Goal: Task Accomplishment & Management: Use online tool/utility

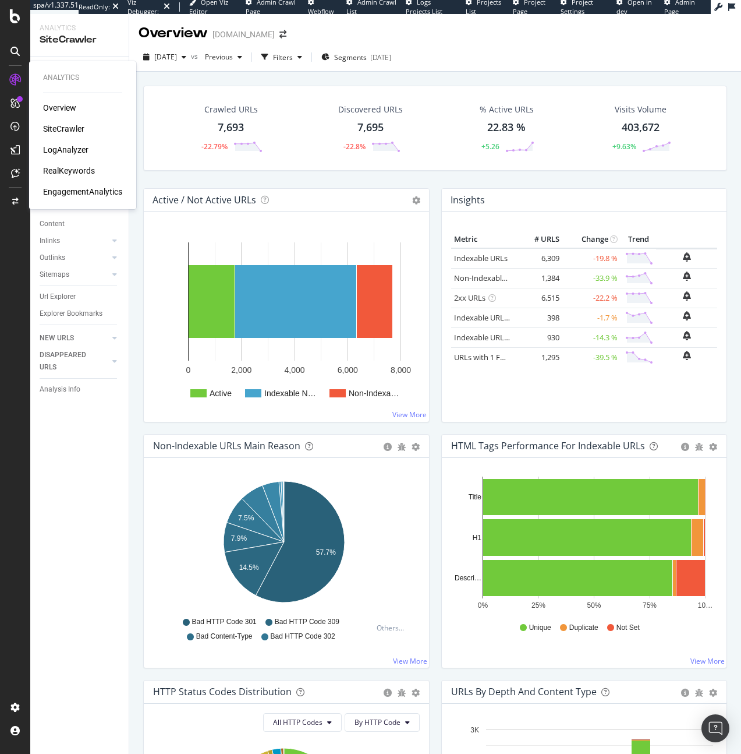
click at [52, 125] on div "SiteCrawler" at bounding box center [63, 129] width 41 height 12
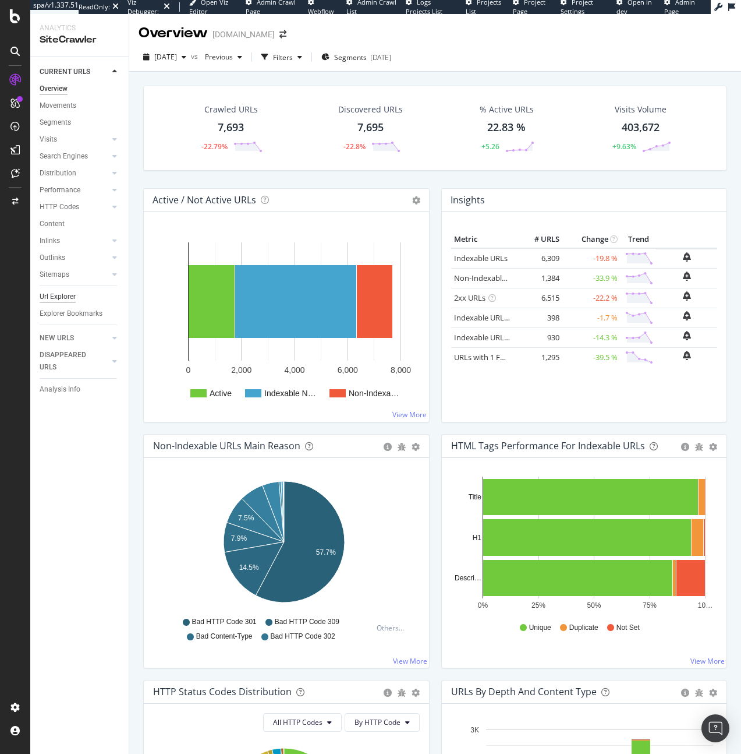
click at [45, 299] on div "Url Explorer" at bounding box center [58, 297] width 36 height 12
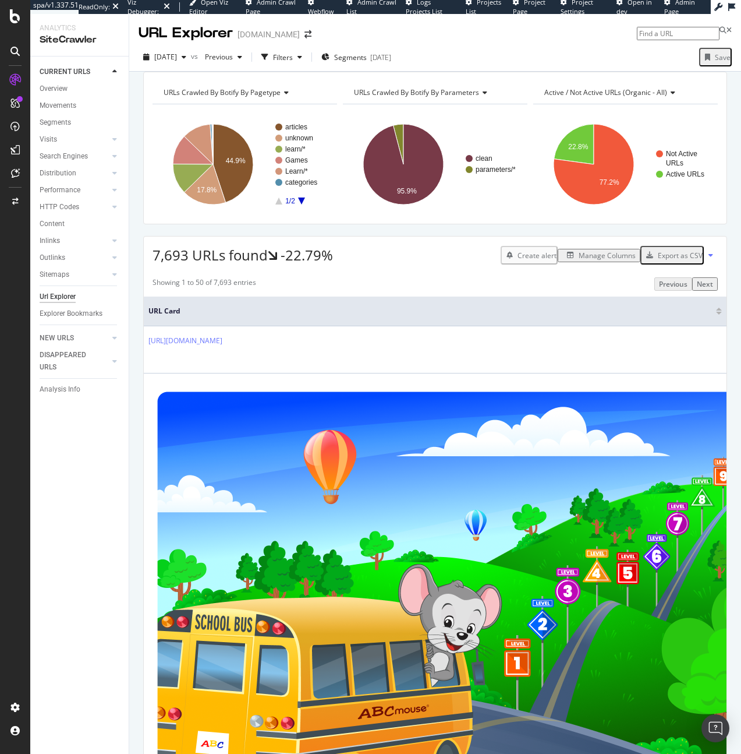
click at [602, 260] on div "Manage Columns" at bounding box center [607, 255] width 57 height 10
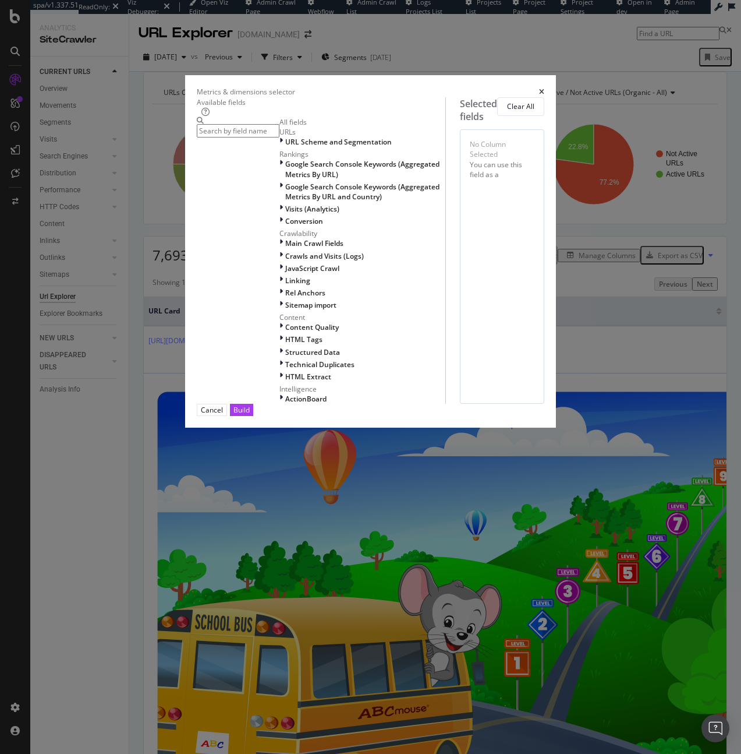
drag, startPoint x: 411, startPoint y: 124, endPoint x: 342, endPoint y: 88, distance: 78.1
click at [411, 123] on div "Metrics & dimensions selector Available fields All fields URLs URL Scheme and S…" at bounding box center [370, 377] width 741 height 754
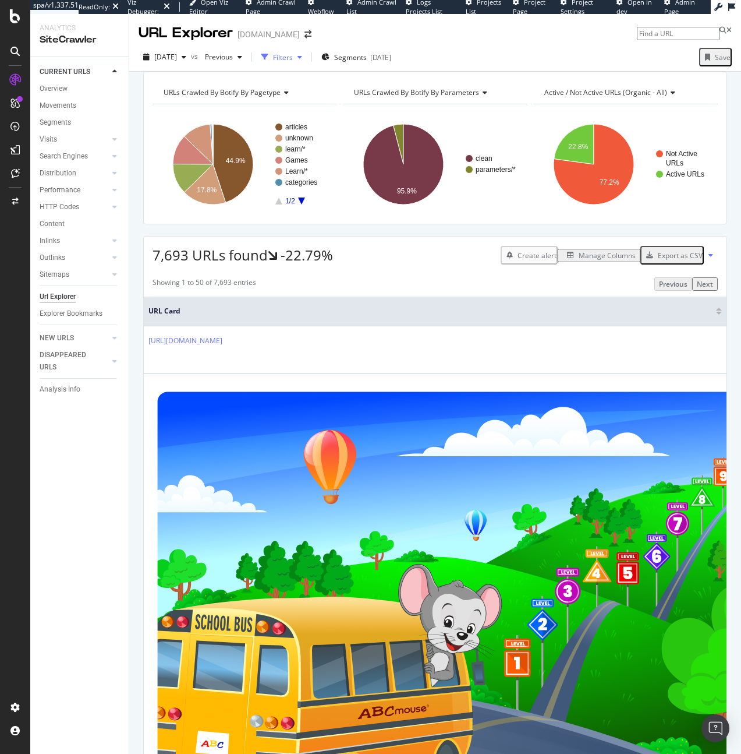
click at [302, 63] on div "Filters" at bounding box center [282, 56] width 50 height 17
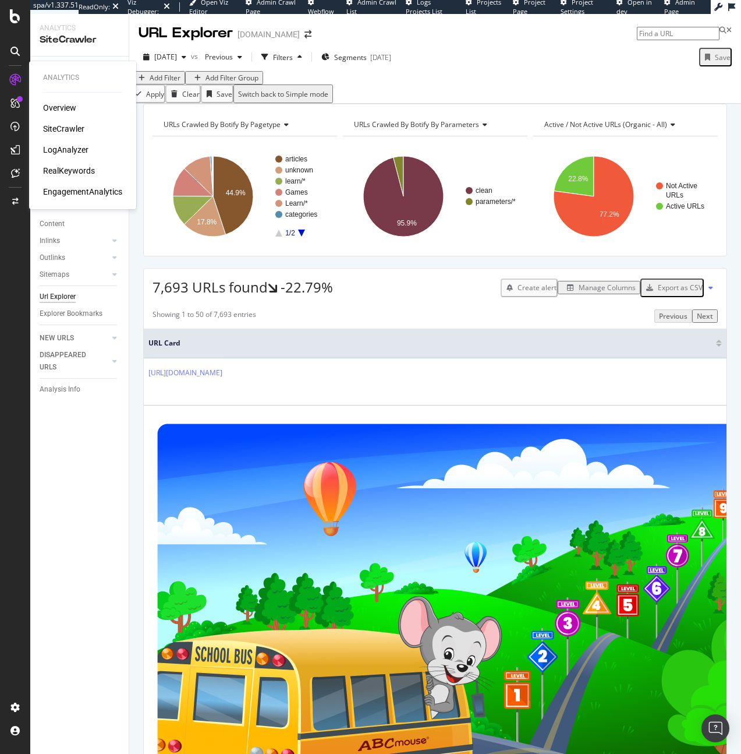
click at [56, 150] on div "LogAnalyzer" at bounding box center [65, 150] width 45 height 12
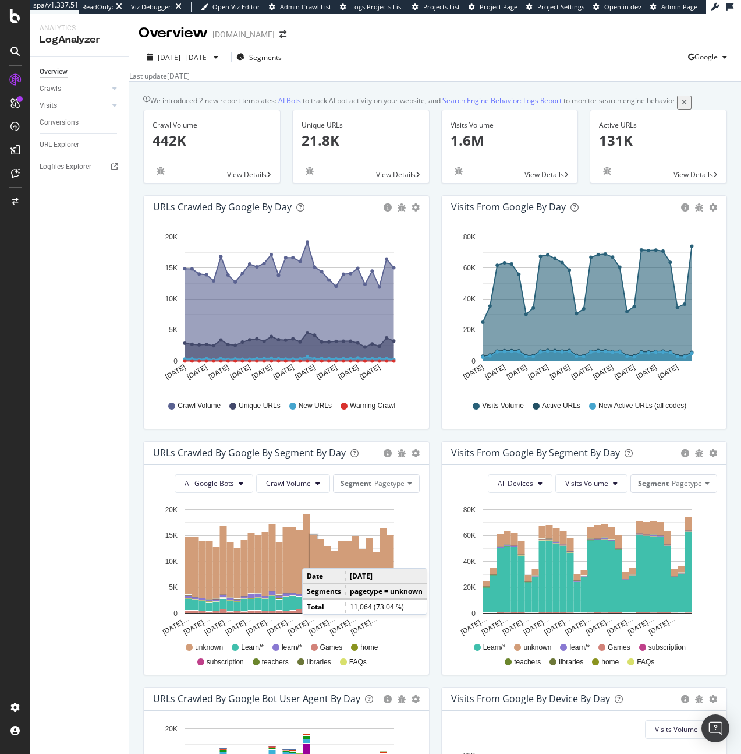
click at [314, 568] on rect "A chart." at bounding box center [313, 563] width 7 height 57
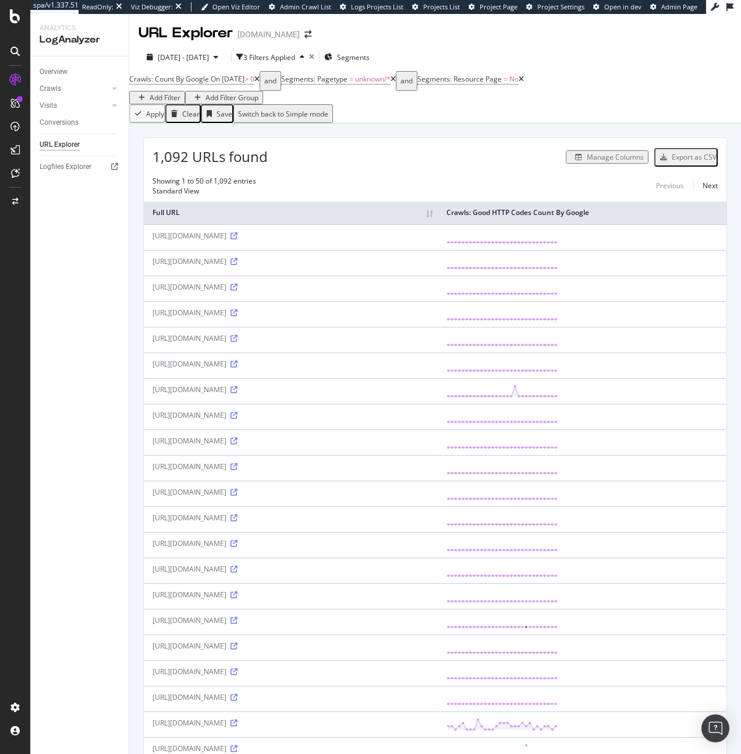
click at [181, 93] on div "Add Filter" at bounding box center [165, 98] width 31 height 10
type input "full"
click at [534, 104] on div "Full URL" at bounding box center [556, 99] width 44 height 10
click at [591, 122] on input "text" at bounding box center [601, 114] width 83 height 13
type input "support"
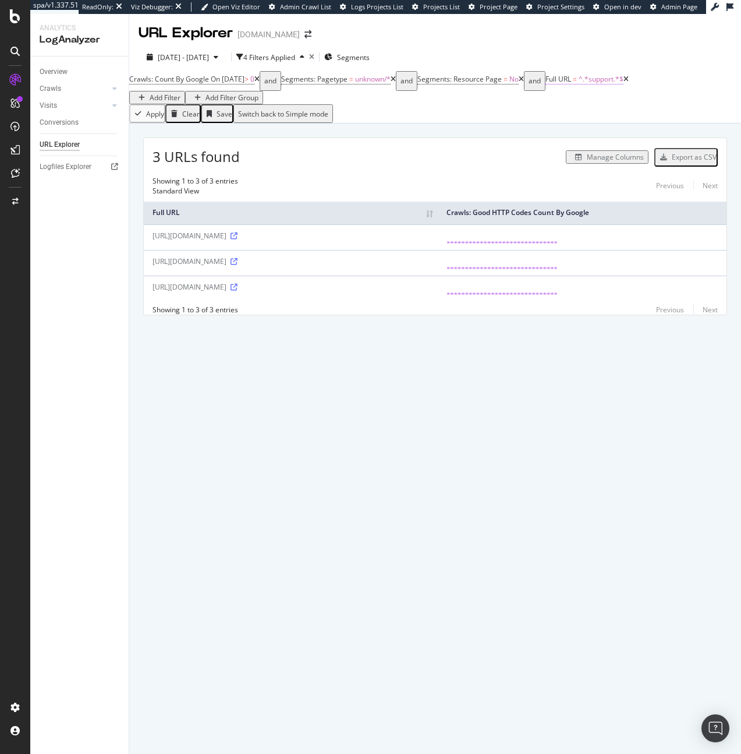
click at [571, 84] on span "Full URL" at bounding box center [559, 79] width 26 height 10
click at [617, 120] on input "support" at bounding box center [620, 113] width 83 height 13
click at [630, 120] on input "hct" at bounding box center [620, 113] width 83 height 13
type input "hc"
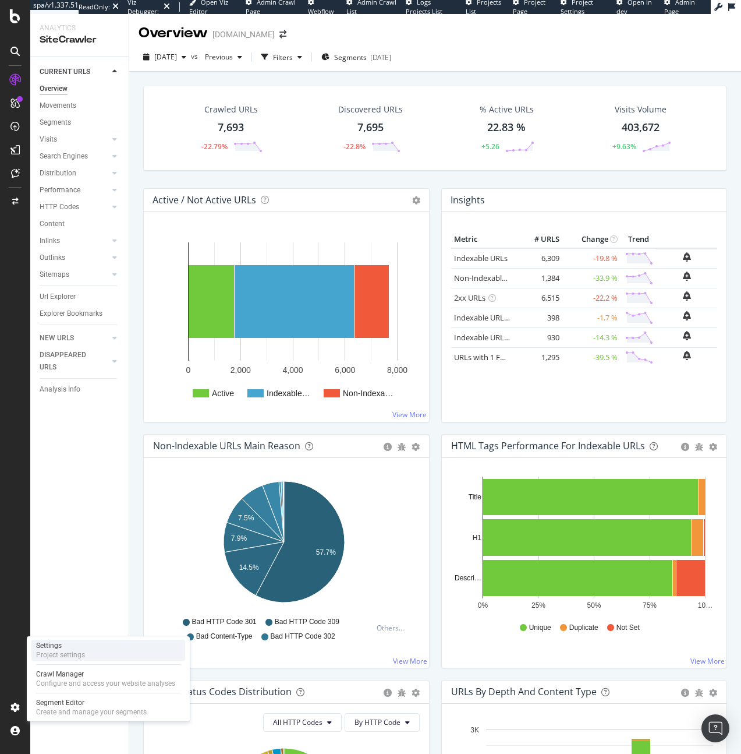
click at [65, 652] on div "Project settings" at bounding box center [60, 654] width 49 height 9
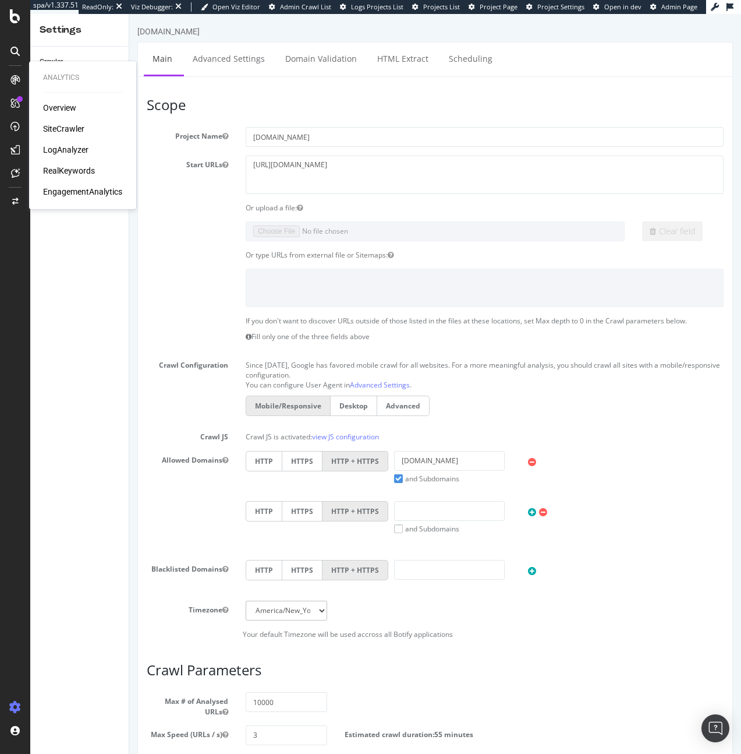
click at [81, 145] on div "LogAnalyzer" at bounding box center [65, 150] width 45 height 12
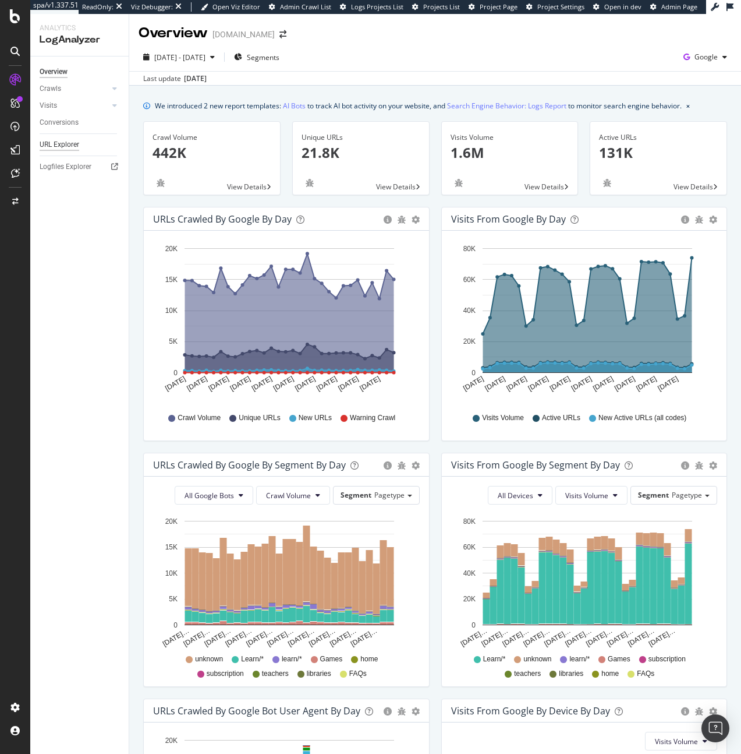
click at [61, 143] on div "URL Explorer" at bounding box center [60, 145] width 40 height 12
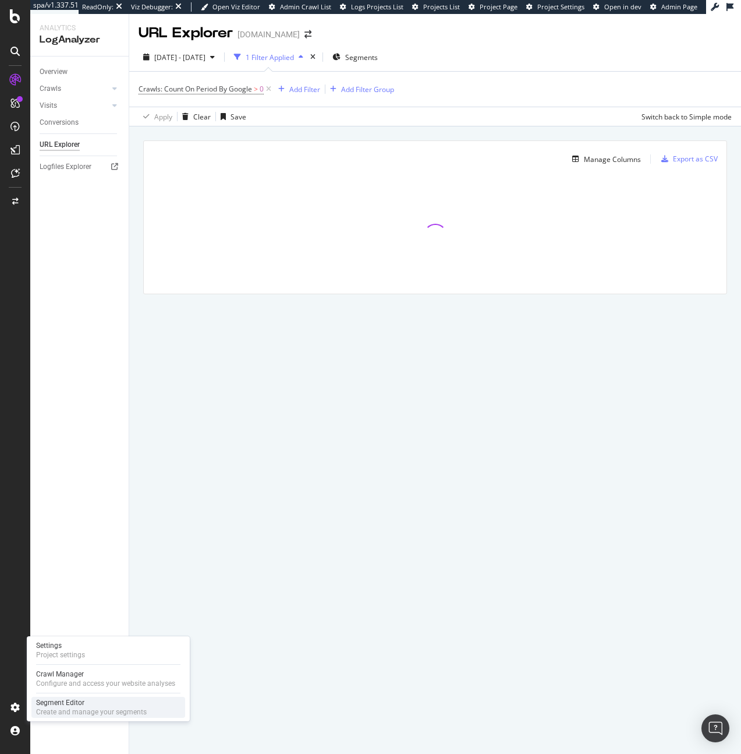
click at [58, 708] on div "Create and manage your segments" at bounding box center [91, 711] width 111 height 9
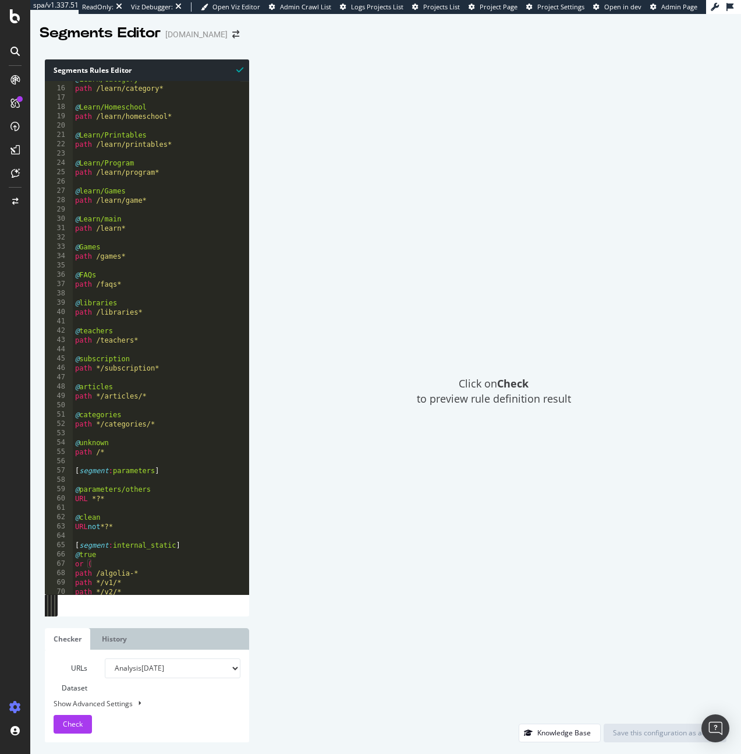
scroll to position [139, 0]
click at [147, 444] on div "@ Learn/Category path /learn/category* @ Learn/Homeschool path /learn/homeschoo…" at bounding box center [157, 339] width 168 height 532
click at [174, 416] on div "@ Learn/Category path /learn/category* @ Learn/Homeschool path /learn/homeschoo…" at bounding box center [157, 339] width 168 height 532
click at [174, 421] on div "@ Learn/Category path /learn/category* @ Learn/Homeschool path /learn/homeschoo…" at bounding box center [157, 339] width 168 height 532
type textarea "path */categories/*"
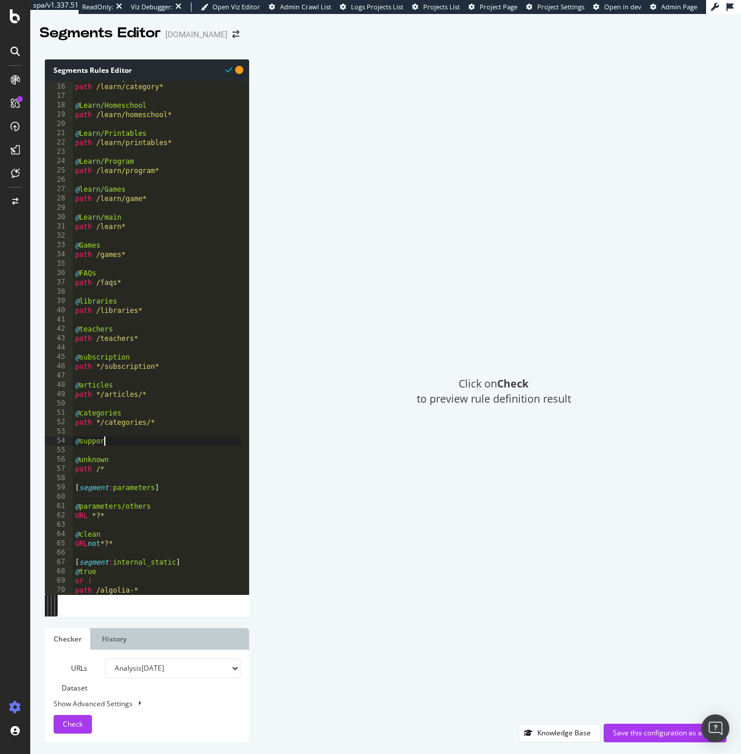
scroll to position [0, 2]
type textarea "@support"
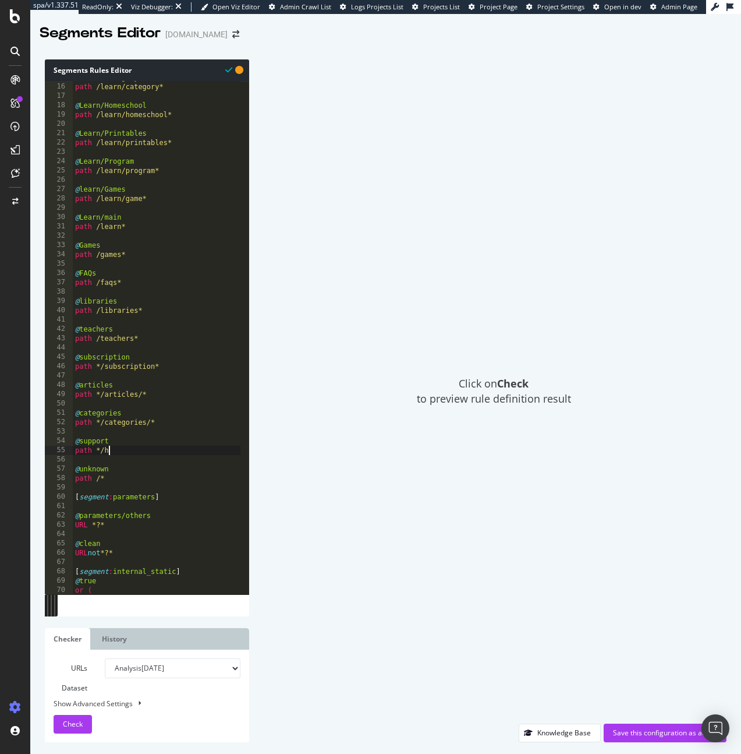
scroll to position [0, 3]
type textarea "path */hc/*"
click at [663, 733] on div "Save this configuration as active" at bounding box center [665, 732] width 104 height 10
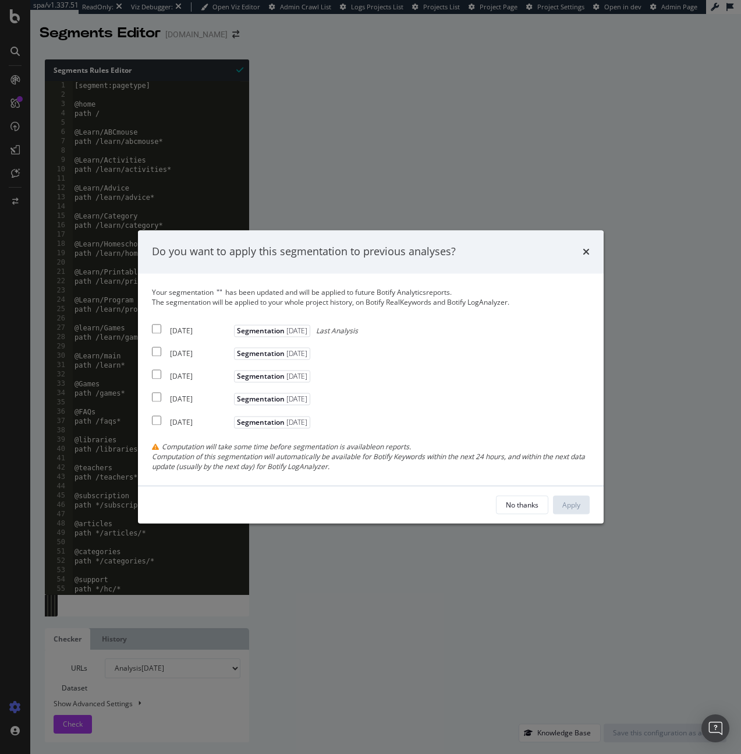
click at [172, 337] on div "Your segmentation " " has been updated and will be applied to future Botify Ana…" at bounding box center [371, 379] width 438 height 184
click at [181, 334] on div "[DATE]" at bounding box center [200, 331] width 61 height 10
checkbox input "true"
click at [574, 510] on div "Apply" at bounding box center [572, 504] width 18 height 17
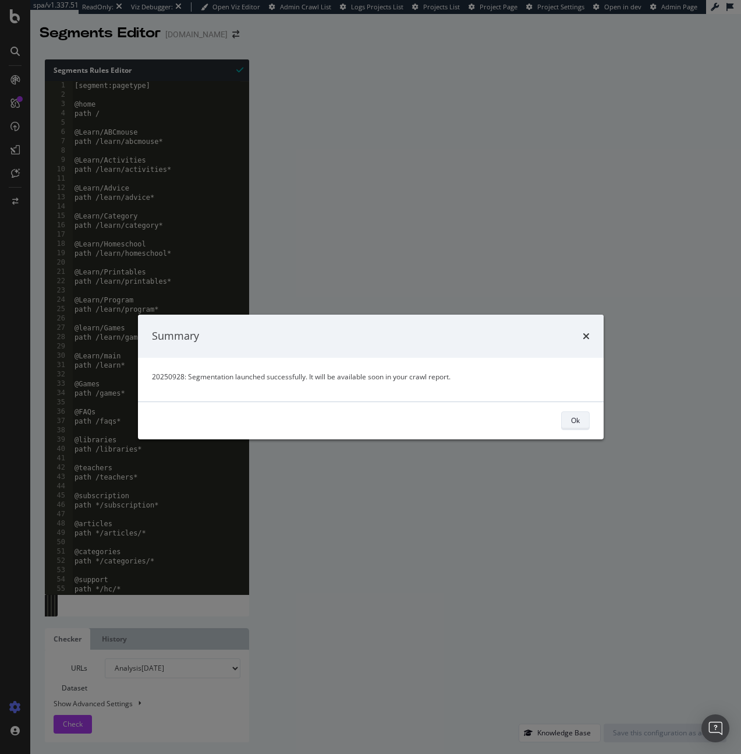
click at [589, 414] on button "Ok" at bounding box center [575, 420] width 29 height 19
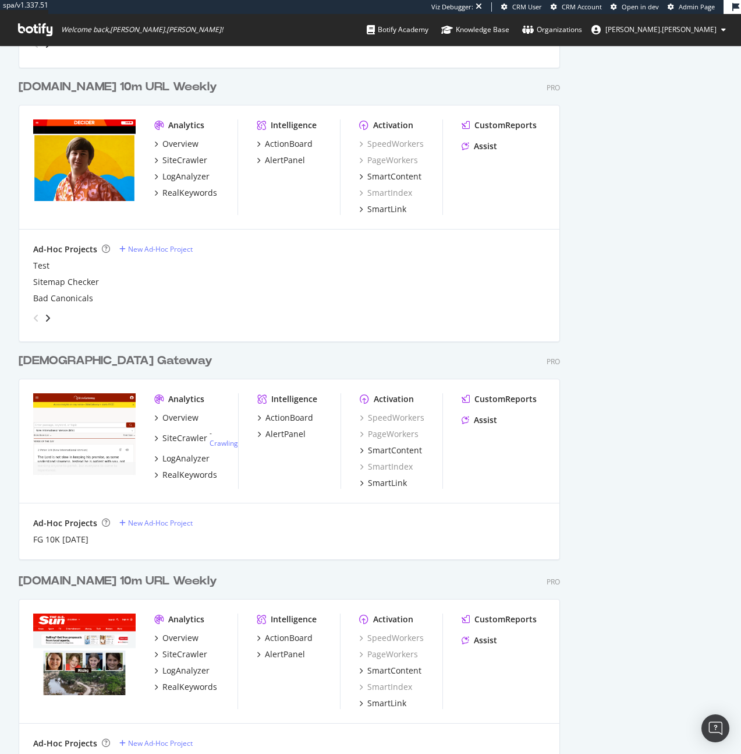
scroll to position [4332, 542]
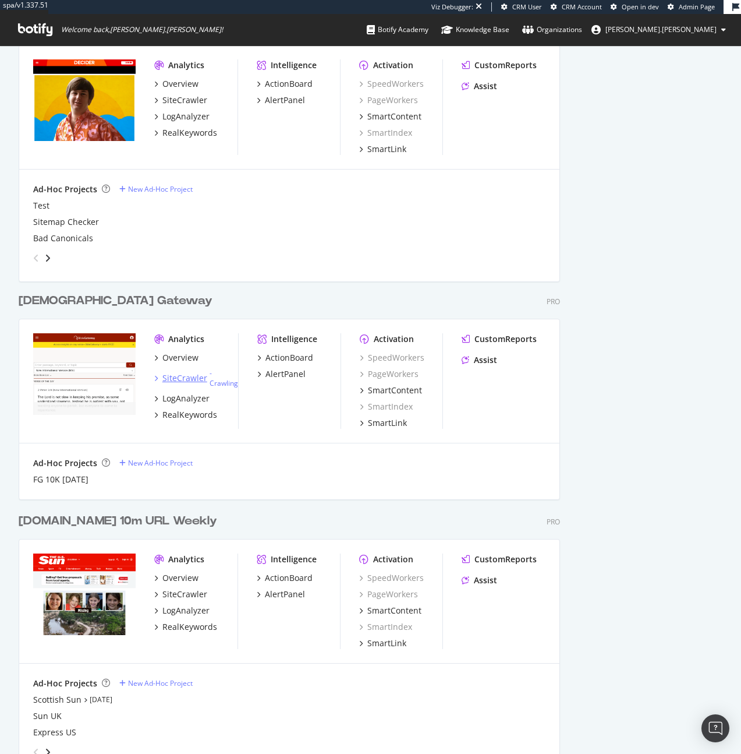
click at [204, 375] on div "SiteCrawler" at bounding box center [184, 378] width 45 height 12
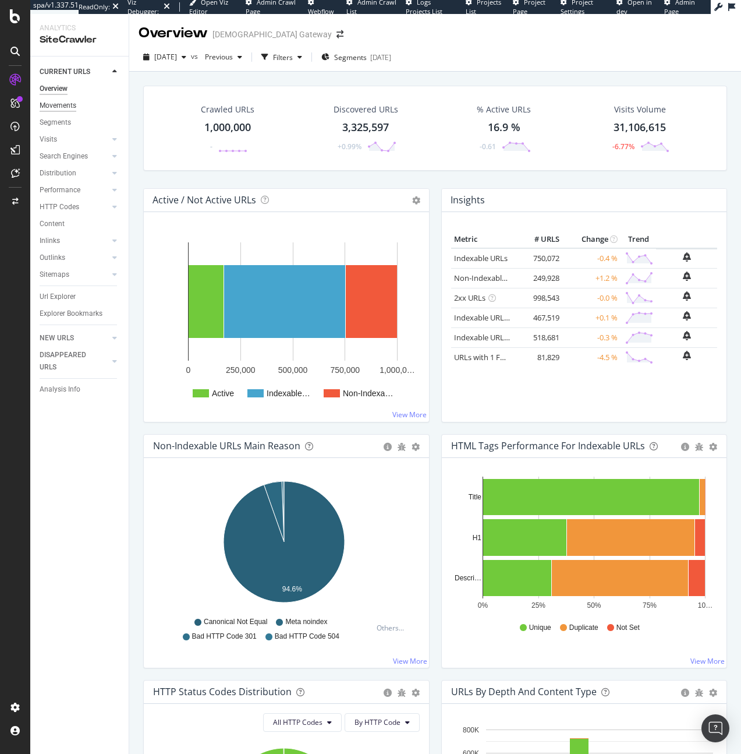
click at [74, 105] on div "Movements" at bounding box center [58, 106] width 37 height 12
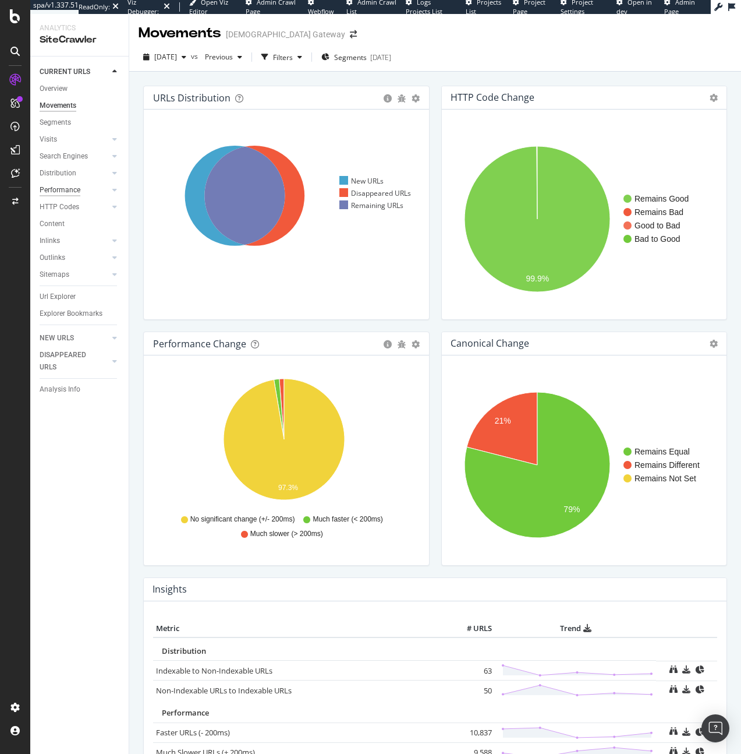
click at [71, 193] on div "Performance" at bounding box center [60, 190] width 41 height 12
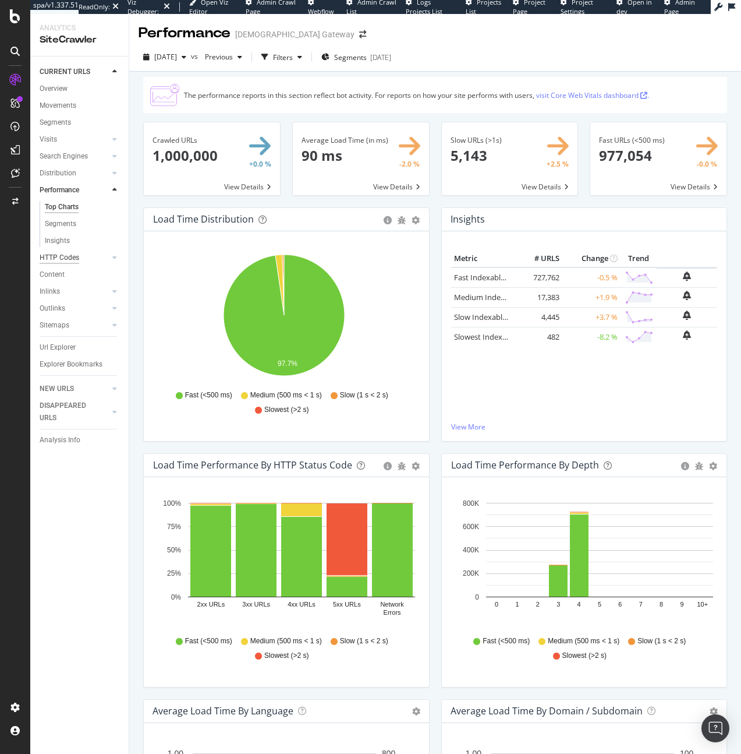
click at [77, 256] on div "HTTP Codes" at bounding box center [60, 258] width 40 height 12
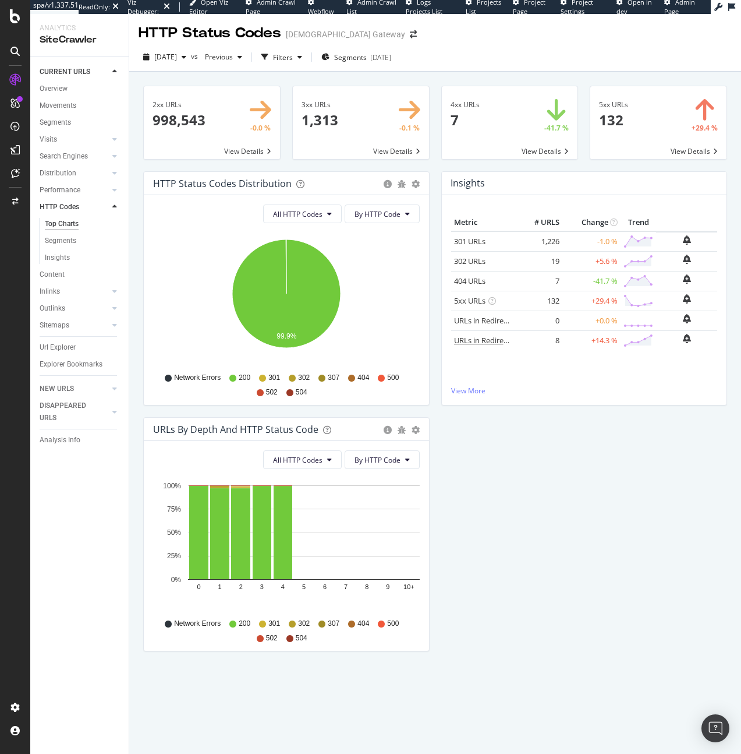
click at [487, 337] on link "URLs in Redirect Chain" at bounding box center [492, 340] width 77 height 10
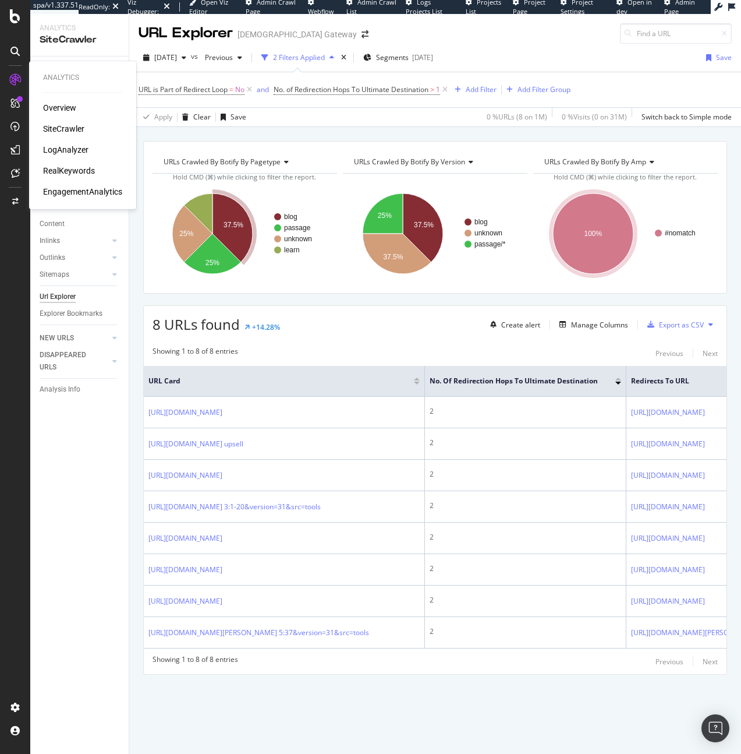
click at [55, 168] on div "RealKeywords" at bounding box center [69, 171] width 52 height 12
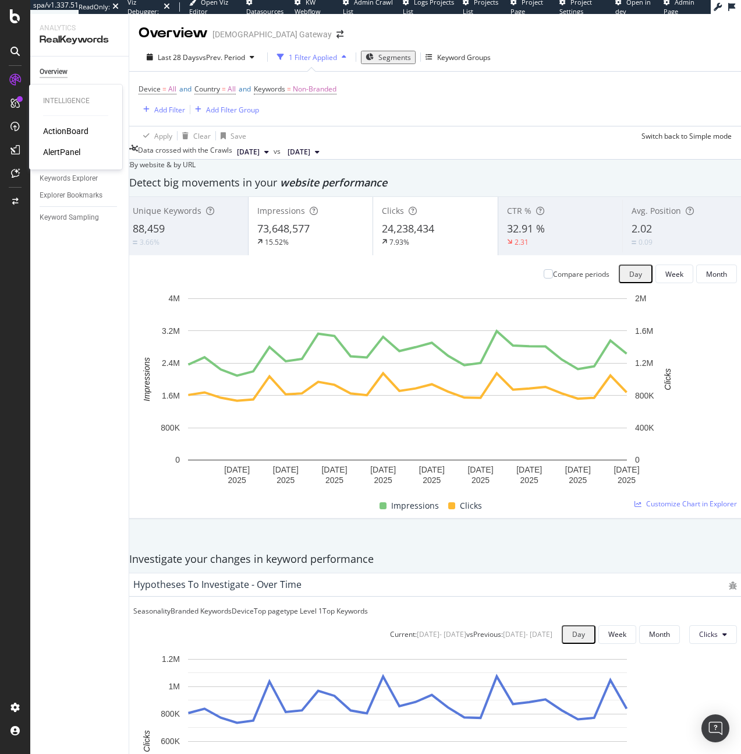
click at [51, 150] on div "AlertPanel" at bounding box center [61, 152] width 37 height 12
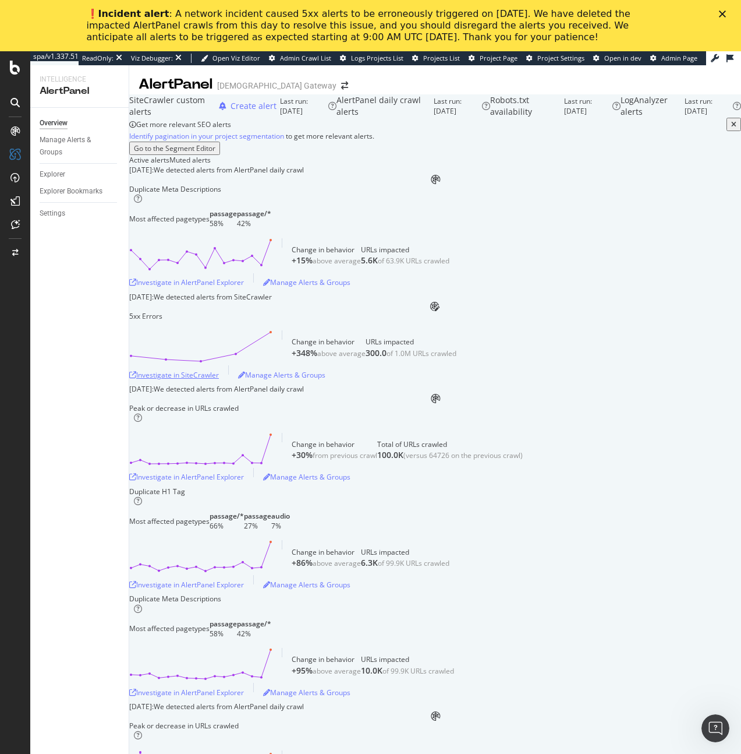
click at [219, 380] on div "Investigate in SiteCrawler" at bounding box center [174, 375] width 90 height 10
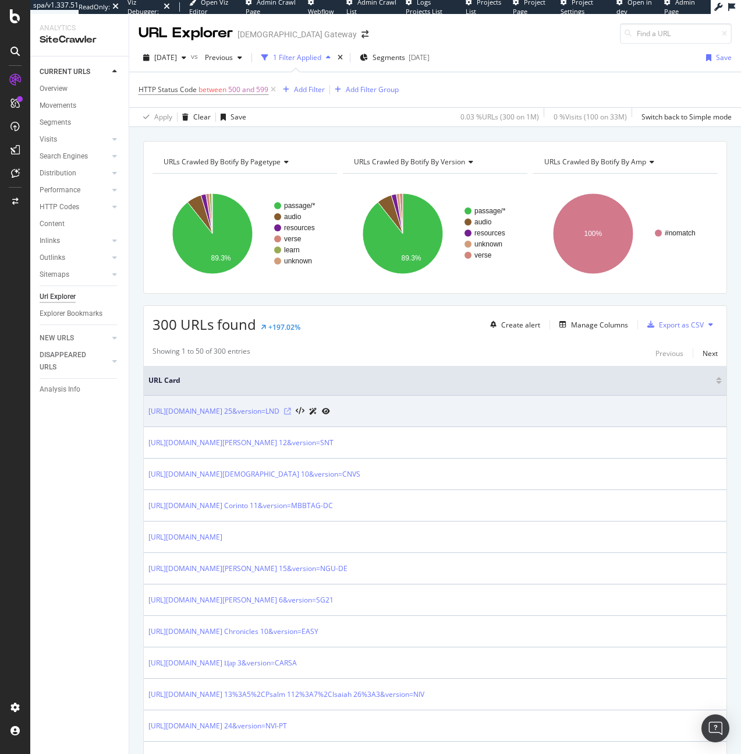
click at [291, 412] on icon at bounding box center [287, 411] width 7 height 7
